Goal: Task Accomplishment & Management: Manage account settings

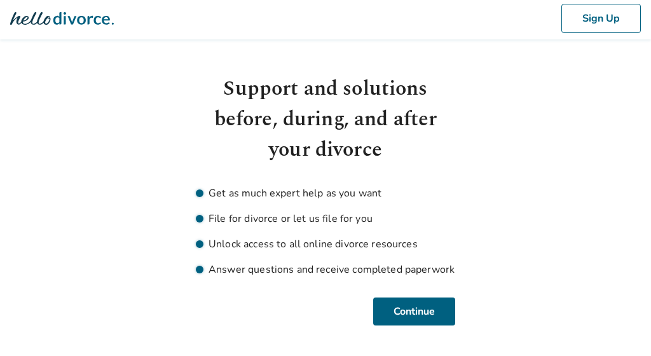
scroll to position [3, 0]
click at [413, 309] on button "Continue" at bounding box center [414, 312] width 82 height 28
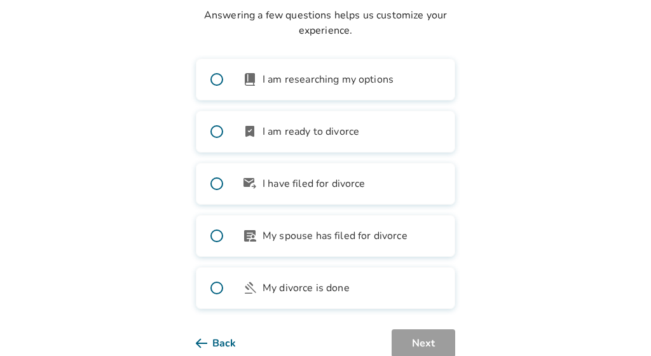
scroll to position [106, 0]
click at [216, 287] on span at bounding box center [216, 286] width 41 height 41
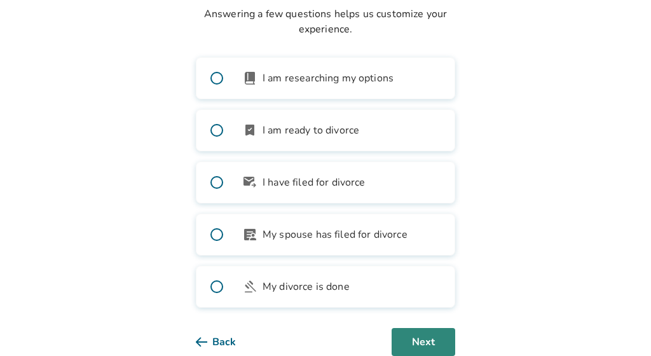
click at [434, 338] on button "Next" at bounding box center [424, 342] width 64 height 28
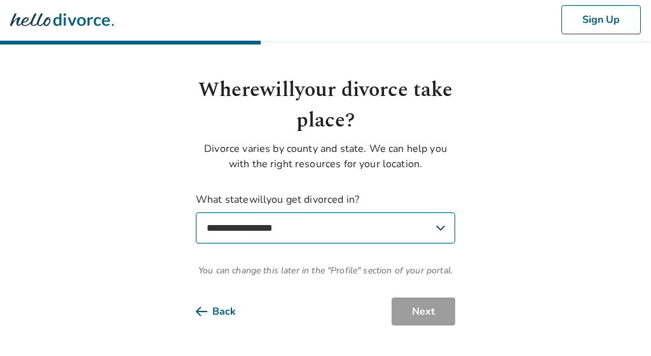
select select "**"
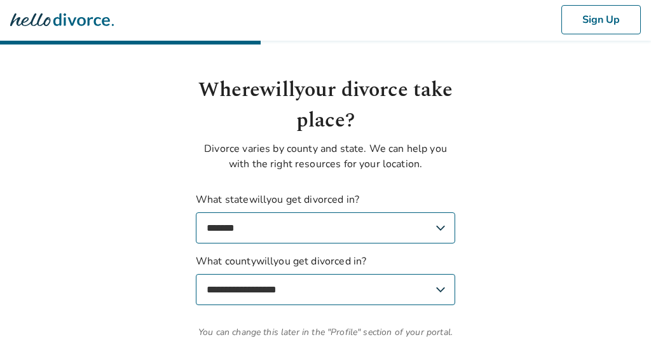
select select "******"
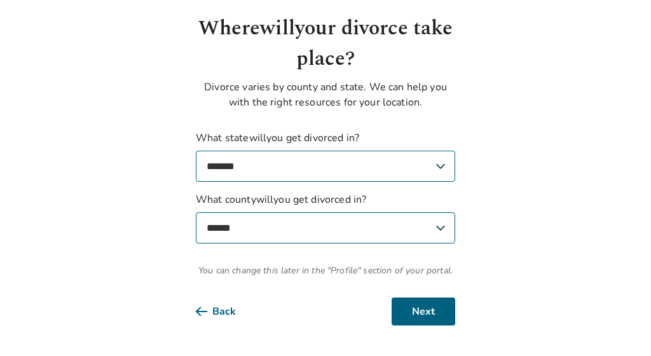
scroll to position [63, 0]
click at [219, 310] on button "Back" at bounding box center [226, 312] width 60 height 28
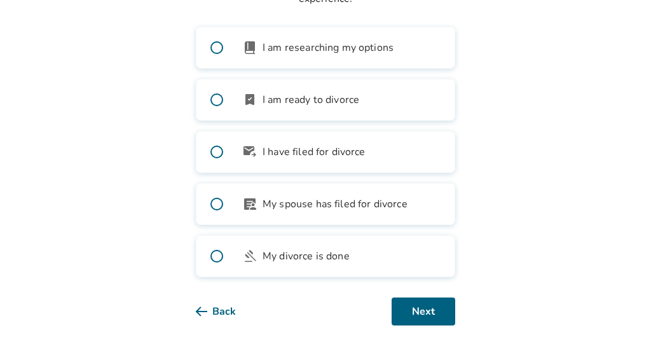
scroll to position [136, 0]
click at [420, 317] on button "Next" at bounding box center [424, 312] width 64 height 28
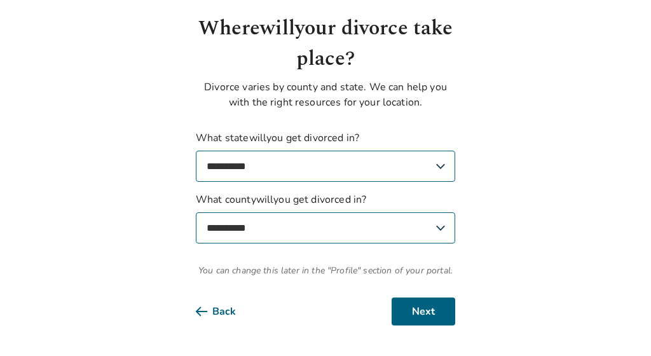
scroll to position [63, 0]
click at [437, 317] on button "Next" at bounding box center [424, 312] width 64 height 28
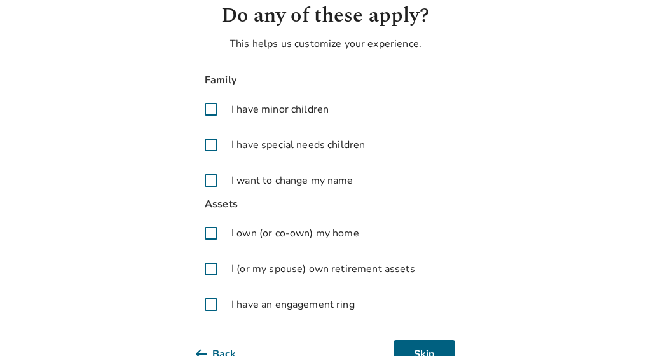
scroll to position [116, 0]
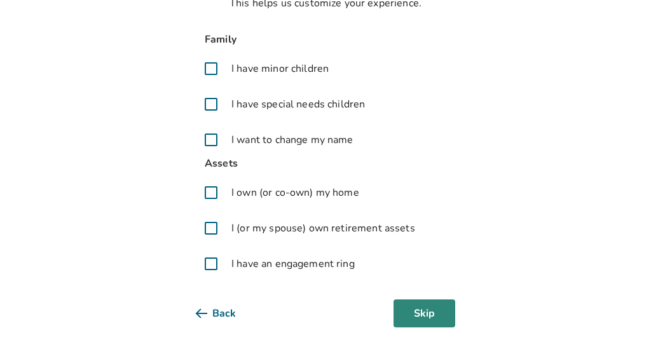
click at [422, 309] on button "Skip" at bounding box center [425, 313] width 62 height 28
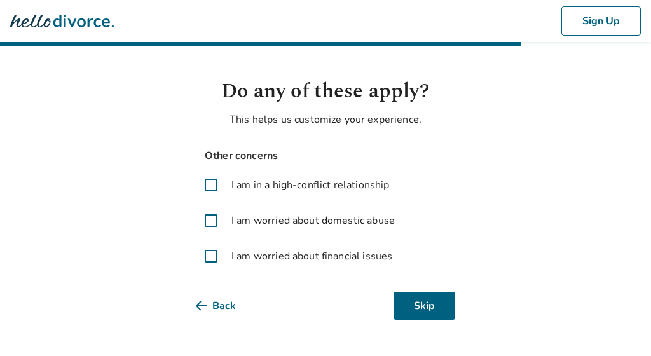
scroll to position [0, 0]
click at [423, 306] on button "Skip" at bounding box center [425, 306] width 62 height 28
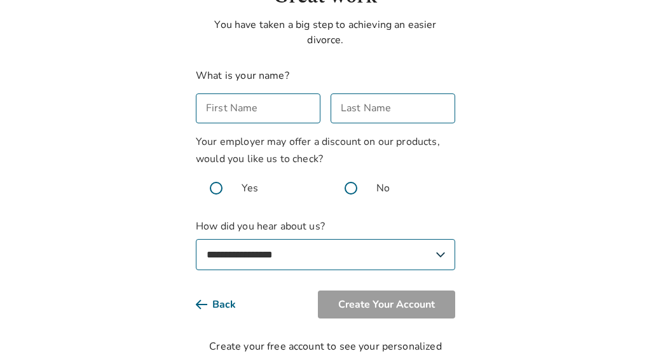
scroll to position [96, 0]
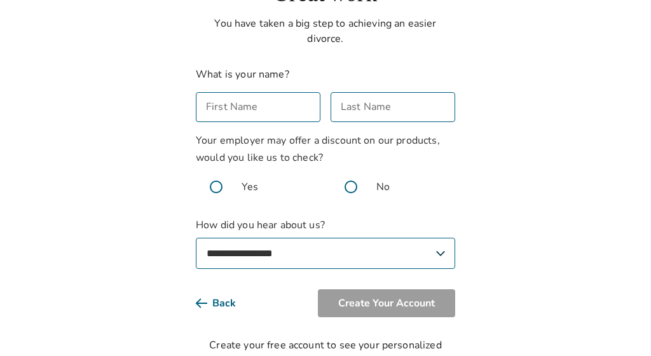
select select "**********"
click at [348, 186] on span at bounding box center [351, 187] width 41 height 41
click at [292, 110] on input "First Name" at bounding box center [258, 107] width 125 height 30
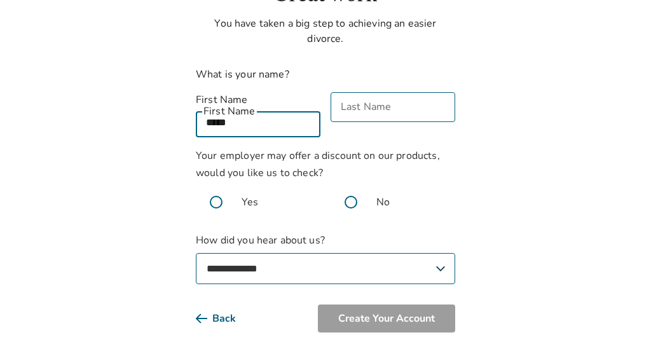
type input "*****"
click at [440, 111] on input "Last Name" at bounding box center [393, 107] width 125 height 30
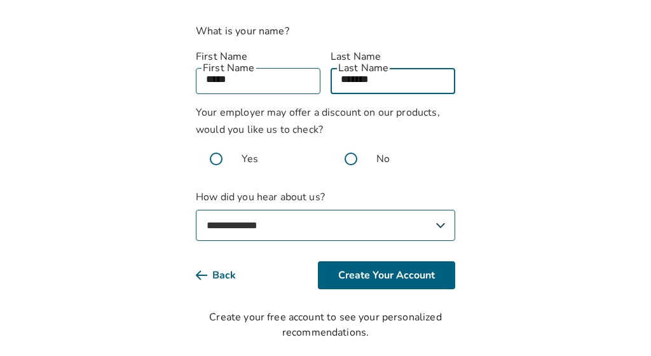
scroll to position [139, 0]
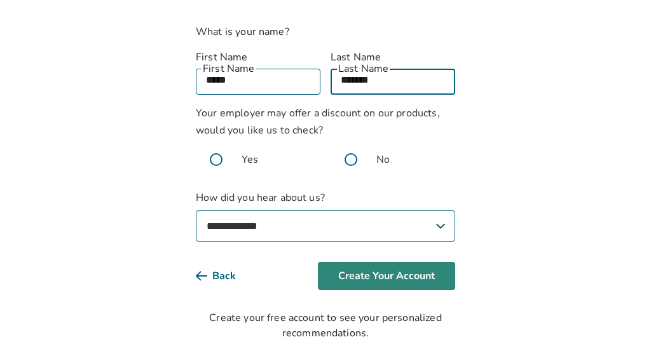
type input "*******"
click at [385, 264] on button "Create Your Account" at bounding box center [386, 276] width 137 height 28
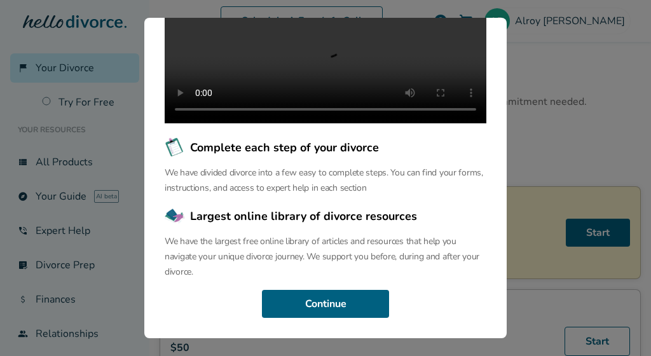
scroll to position [207, 0]
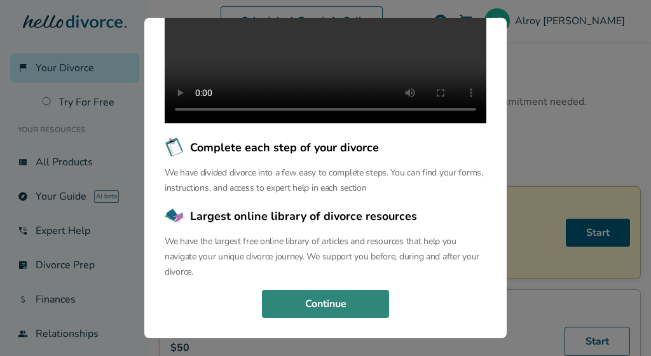
click at [339, 305] on button "Continue" at bounding box center [325, 304] width 127 height 28
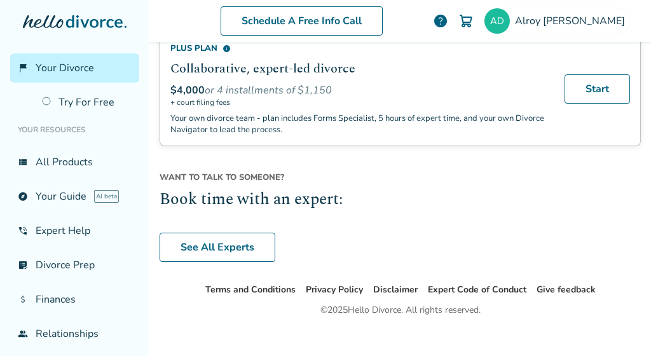
scroll to position [1085, 0]
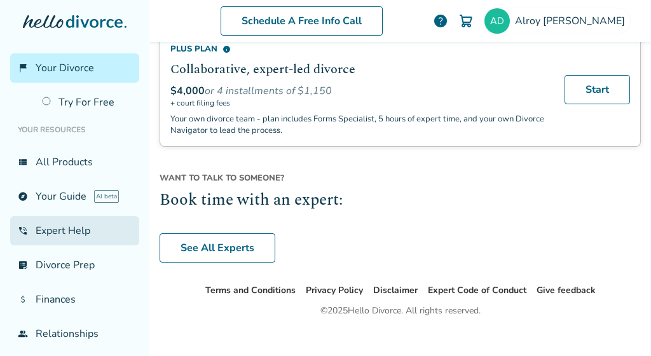
click at [107, 239] on link "phone_in_talk Expert Help" at bounding box center [74, 230] width 129 height 29
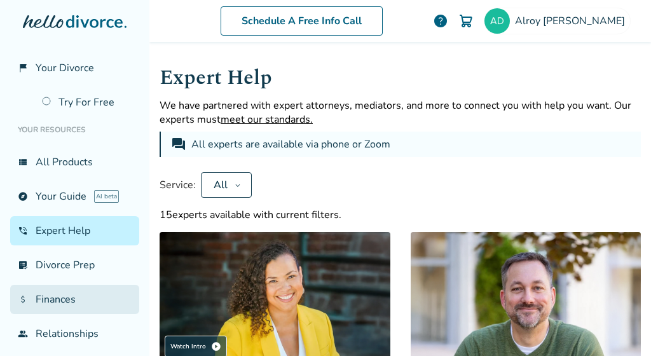
click at [90, 296] on link "attach_money Finances" at bounding box center [74, 299] width 129 height 29
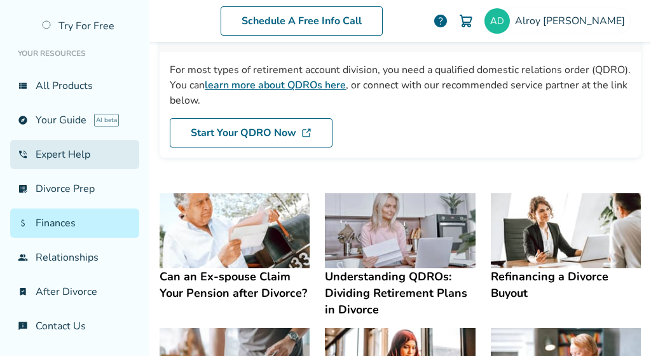
scroll to position [76, 0]
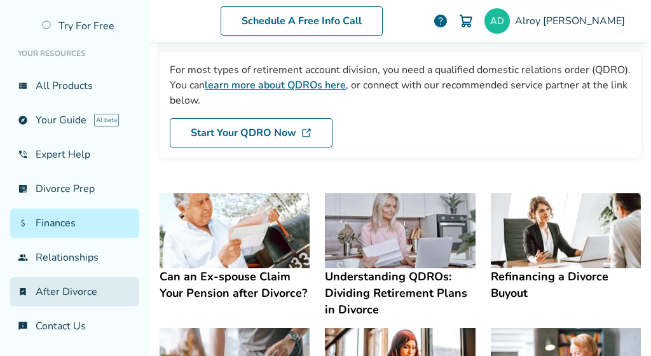
click at [82, 292] on link "bookmark_check After Divorce" at bounding box center [74, 291] width 129 height 29
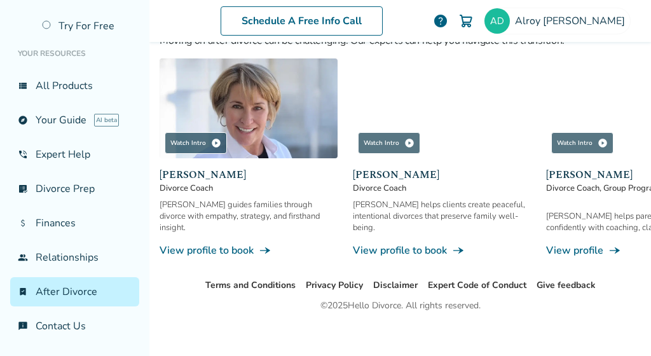
scroll to position [1227, 0]
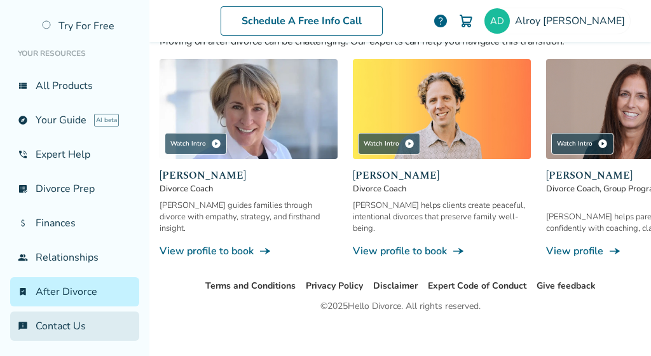
click at [101, 323] on link "chat_info Contact Us" at bounding box center [74, 326] width 129 height 29
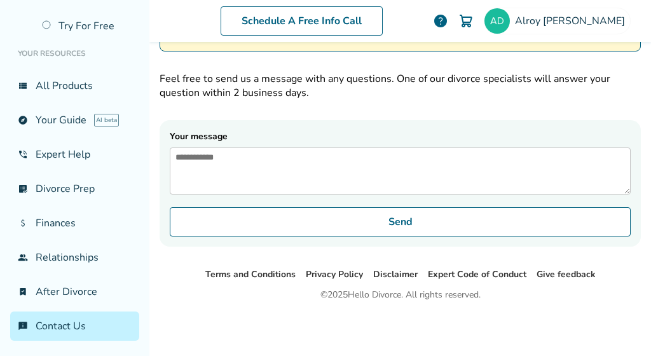
scroll to position [134, 0]
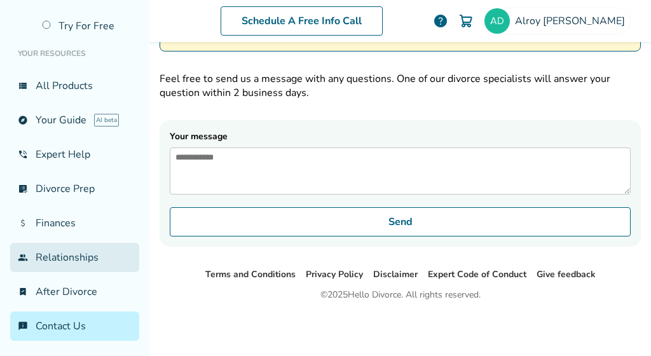
click at [107, 261] on link "group Relationships" at bounding box center [74, 257] width 129 height 29
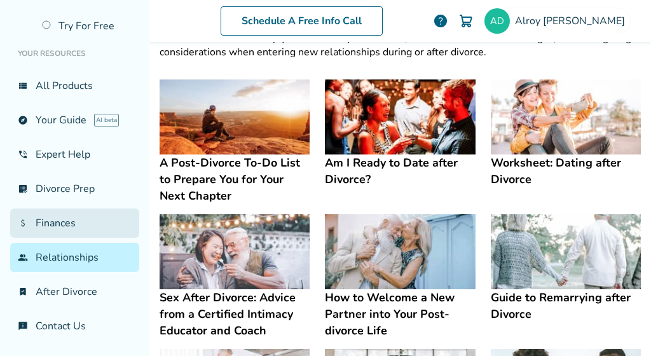
click at [110, 228] on link "attach_money Finances" at bounding box center [74, 223] width 129 height 29
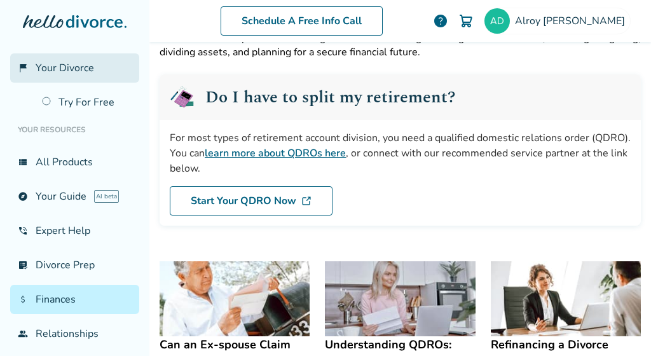
click at [107, 75] on link "flag_2 Your Divorce" at bounding box center [74, 67] width 129 height 29
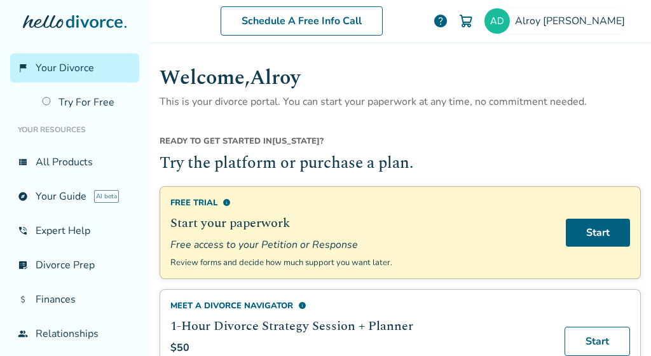
click at [448, 21] on span "help" at bounding box center [440, 20] width 15 height 15
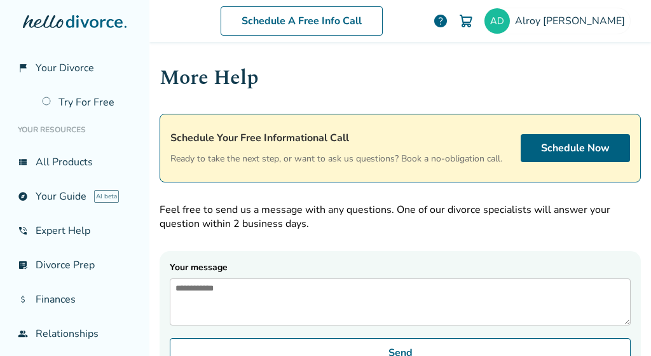
click at [474, 21] on img at bounding box center [465, 20] width 15 height 15
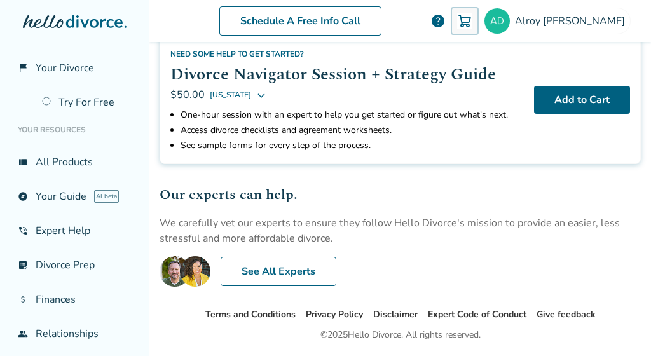
scroll to position [89, 0]
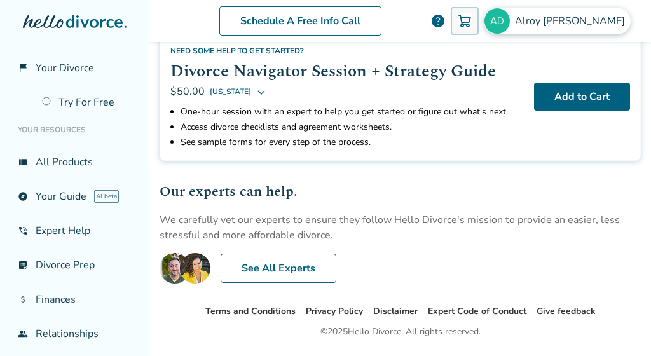
click at [510, 22] on img at bounding box center [496, 20] width 25 height 25
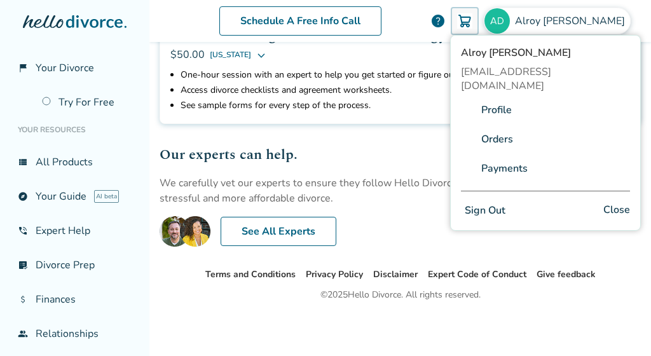
scroll to position [126, 0]
click at [495, 98] on link "Profile" at bounding box center [496, 110] width 31 height 24
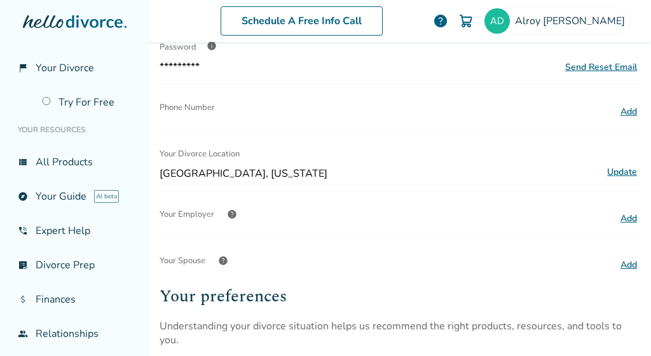
scroll to position [191, 0]
click at [620, 107] on button "Add" at bounding box center [629, 110] width 24 height 17
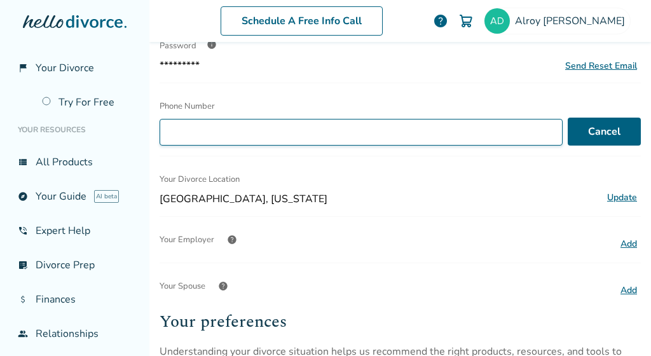
click at [406, 127] on input "Phone Number" at bounding box center [361, 132] width 403 height 27
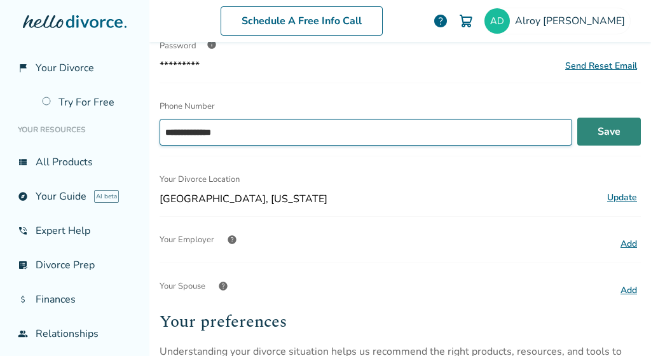
type input "**********"
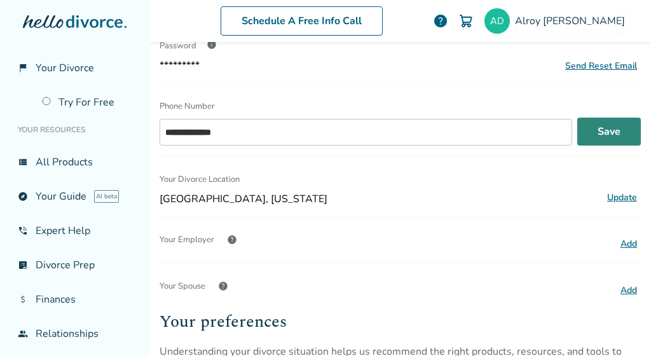
click at [609, 131] on button "Save" at bounding box center [609, 132] width 64 height 28
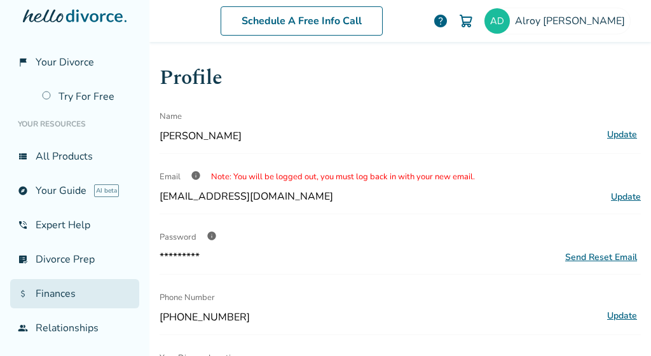
scroll to position [0, 0]
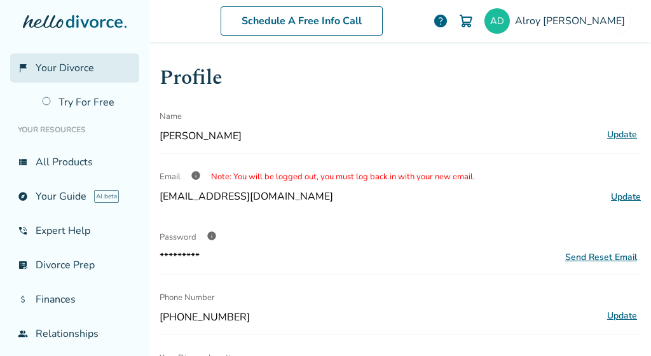
click at [98, 69] on link "flag_2 Your Divorce" at bounding box center [74, 67] width 129 height 29
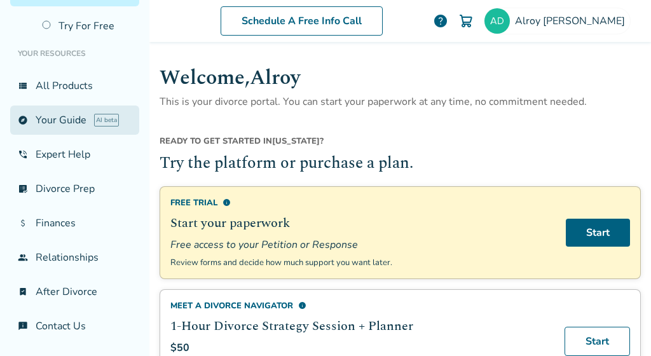
scroll to position [76, 0]
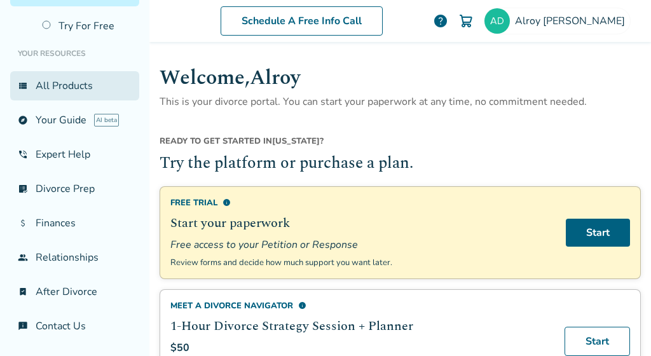
click at [100, 83] on link "view_list All Products" at bounding box center [74, 85] width 129 height 29
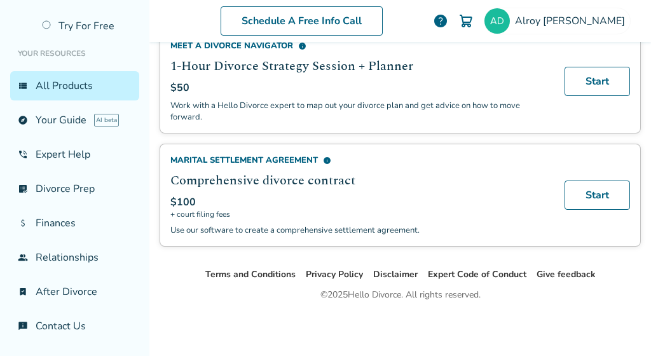
scroll to position [928, 0]
click at [561, 18] on div "[PERSON_NAME]" at bounding box center [557, 21] width 147 height 27
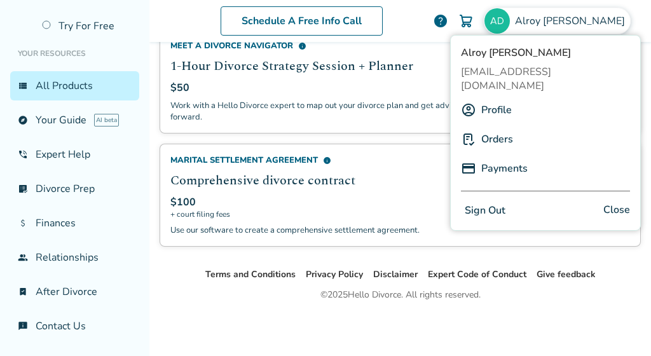
click at [500, 127] on link "Orders" at bounding box center [497, 139] width 32 height 24
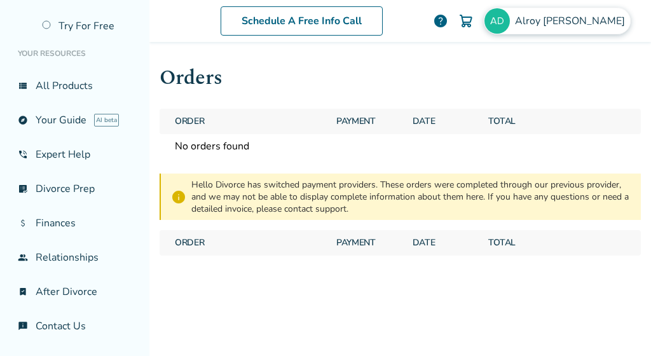
click at [510, 12] on img at bounding box center [496, 20] width 25 height 25
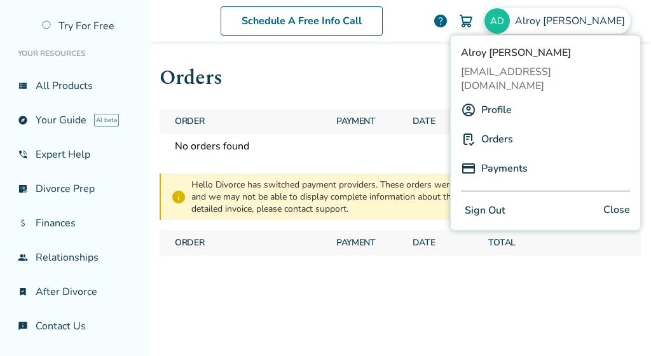
click at [491, 202] on button "Sign Out" at bounding box center [485, 211] width 48 height 18
